Goal: Task Accomplishment & Management: Complete application form

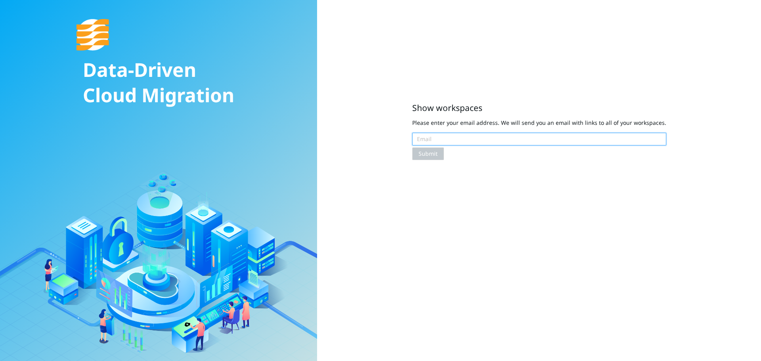
click at [472, 139] on input "text" at bounding box center [539, 139] width 254 height 13
type input "pisanski@amazon.com"
click at [428, 158] on span "Submit" at bounding box center [427, 153] width 19 height 9
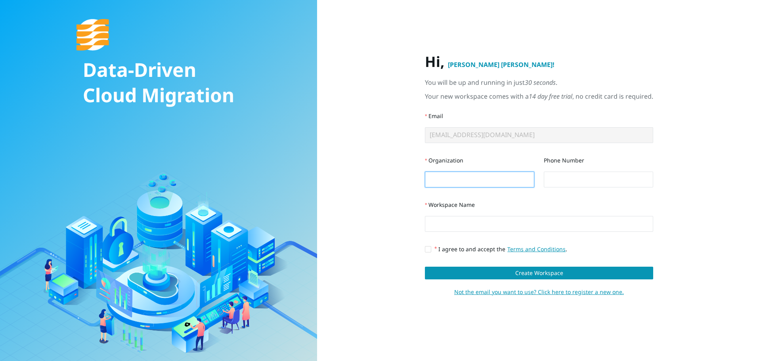
click at [505, 179] on input "Organization" at bounding box center [479, 180] width 109 height 16
type input "AWS"
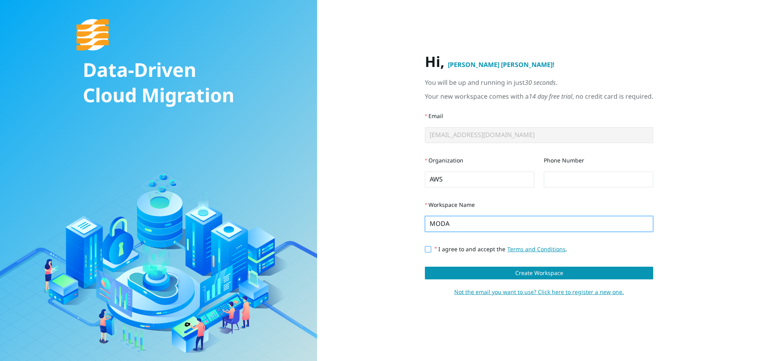
type input "MODA"
click at [479, 247] on span "I agree to and accept the Terms and Conditions ." at bounding box center [500, 249] width 133 height 8
click at [430, 247] on input "I agree to and accept the Terms and Conditions ." at bounding box center [428, 249] width 6 height 6
checkbox input "true"
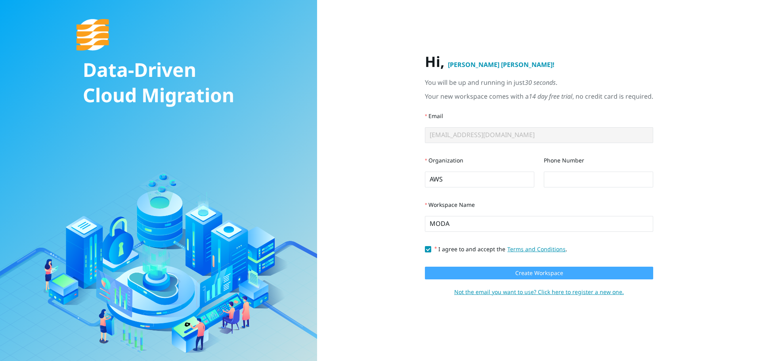
click at [553, 270] on span "Create Workspace" at bounding box center [539, 273] width 48 height 9
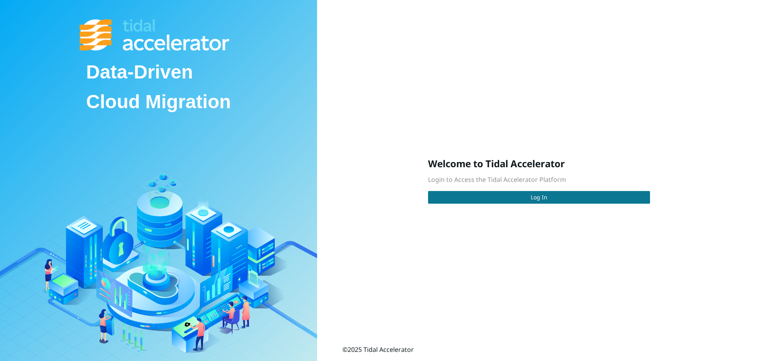
click at [501, 202] on button "Log In" at bounding box center [539, 197] width 222 height 13
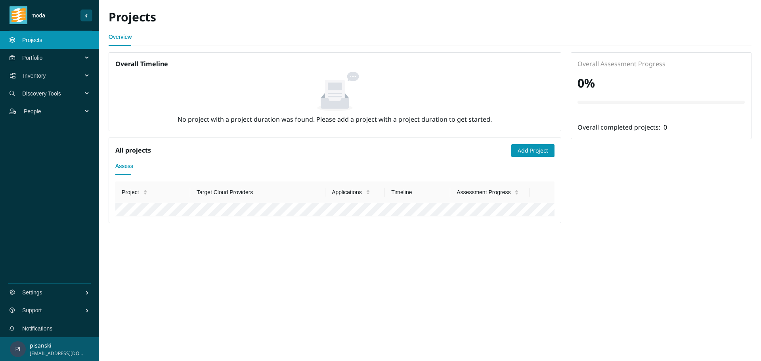
click at [56, 60] on span "Portfolio" at bounding box center [53, 58] width 63 height 24
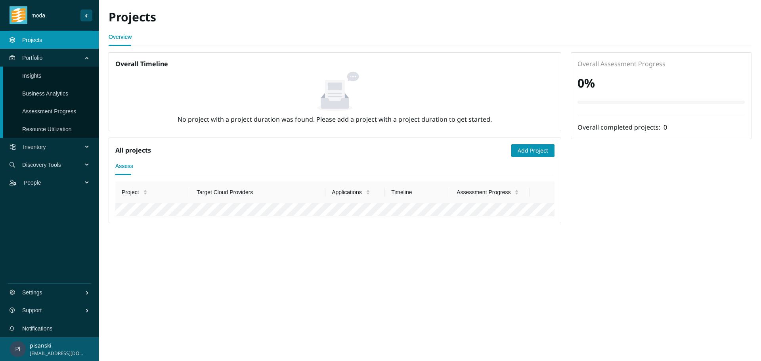
click at [56, 108] on link "Assessment Progress" at bounding box center [49, 111] width 54 height 6
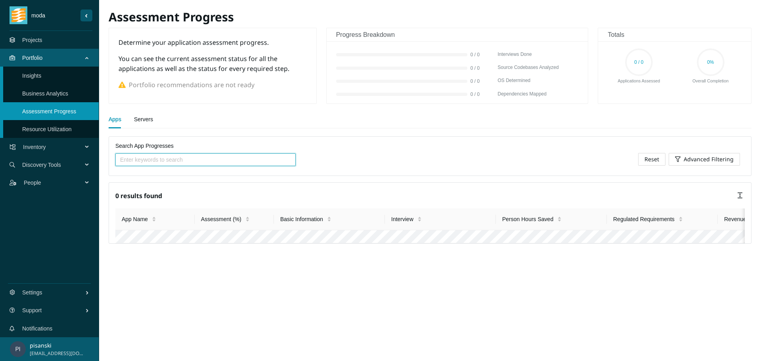
click at [41, 79] on link "Insights" at bounding box center [31, 76] width 19 height 6
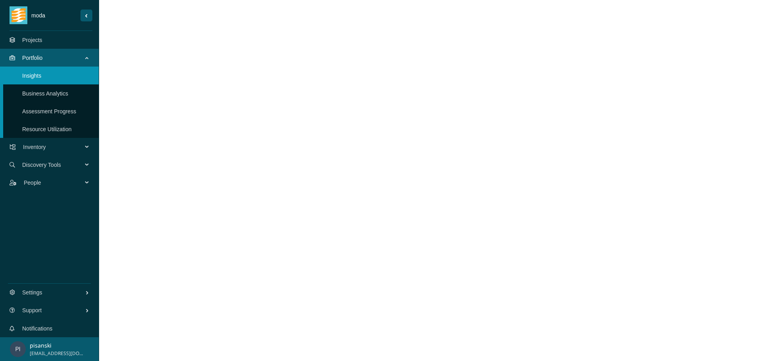
click at [23, 37] on link "Projects" at bounding box center [32, 40] width 20 height 6
